Goal: Task Accomplishment & Management: Manage account settings

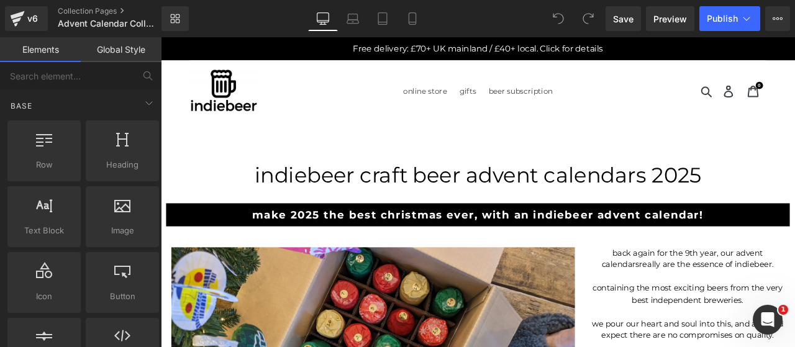
click at [774, 19] on icon at bounding box center [778, 19] width 10 height 10
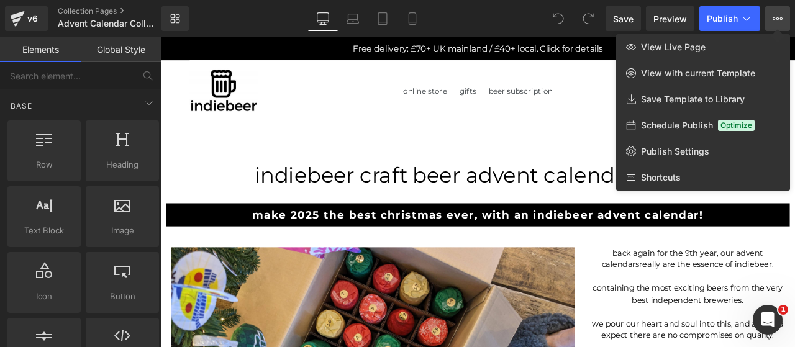
click at [699, 136] on div "Schedule Publish Optimize" at bounding box center [703, 125] width 174 height 26
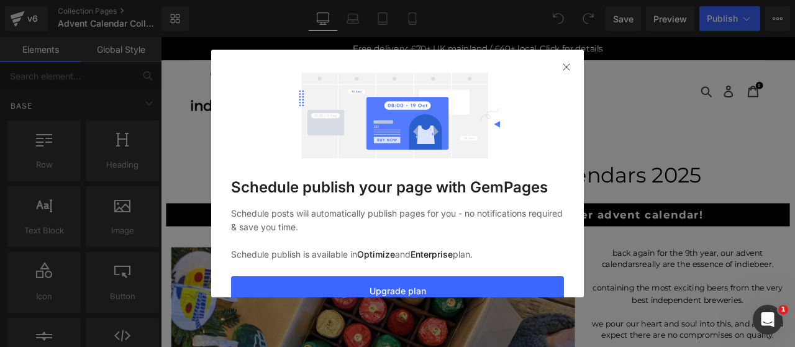
drag, startPoint x: 565, startPoint y: 65, endPoint x: 630, endPoint y: 16, distance: 82.0
click at [565, 65] on img at bounding box center [566, 67] width 10 height 10
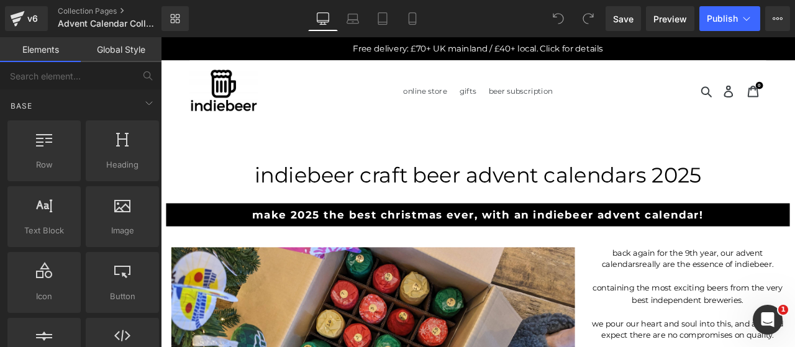
click at [771, 22] on button "View Live Page View with current Template Save Template to Library Schedule Pub…" at bounding box center [777, 18] width 25 height 25
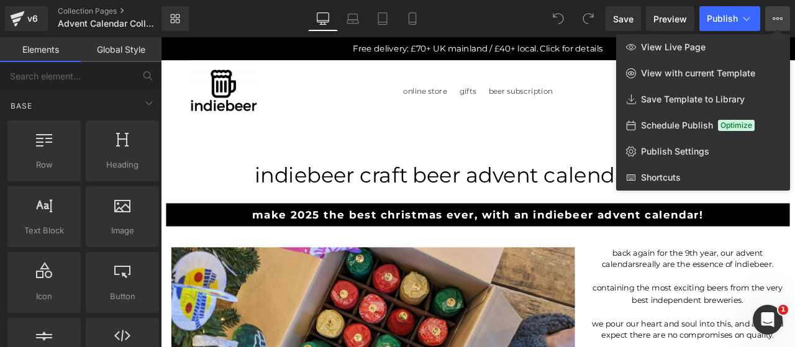
click at [673, 152] on span "Publish Settings" at bounding box center [675, 151] width 68 height 11
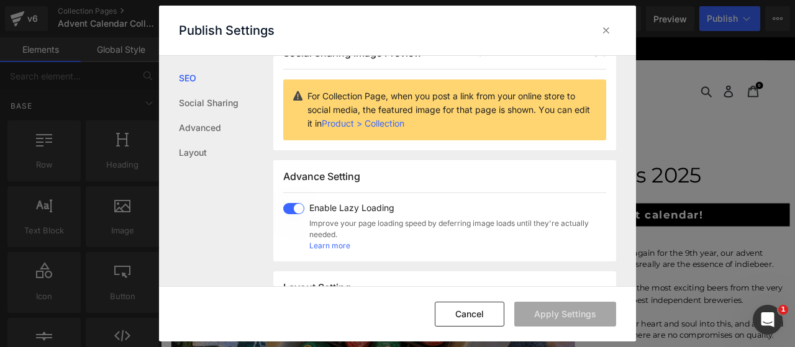
scroll to position [104, 0]
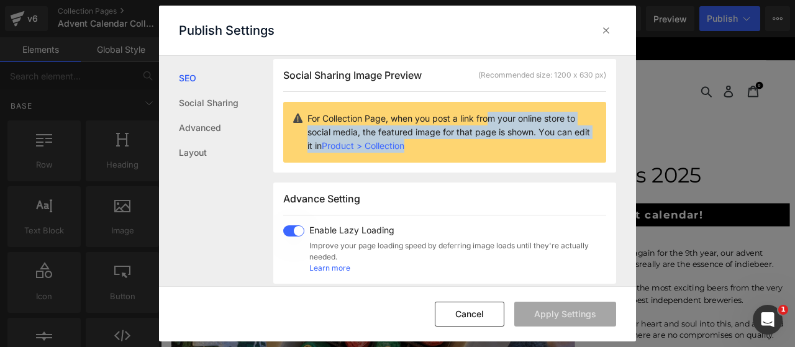
drag, startPoint x: 486, startPoint y: 129, endPoint x: 485, endPoint y: 158, distance: 29.8
click at [485, 153] on p "For Collection Page, when you post a link from your online store to social medi…" at bounding box center [451, 132] width 289 height 41
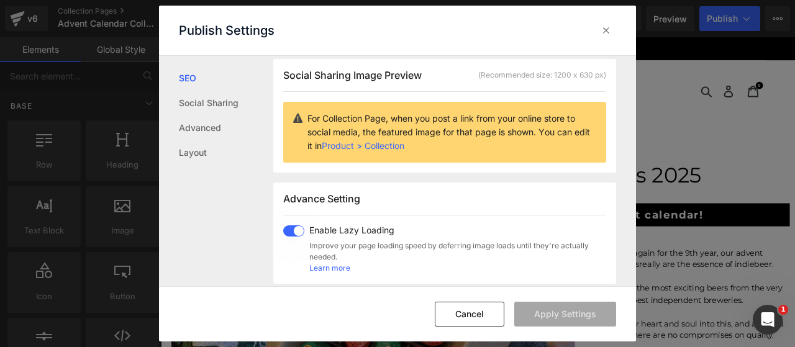
click at [443, 130] on p "For Collection Page, when you post a link from your online store to social medi…" at bounding box center [451, 132] width 289 height 41
drag, startPoint x: 365, startPoint y: 141, endPoint x: 338, endPoint y: 156, distance: 31.1
click at [338, 153] on p "For Collection Page, when you post a link from your online store to social medi…" at bounding box center [451, 132] width 289 height 41
click at [358, 151] on link "Product > Collection" at bounding box center [363, 145] width 83 height 11
